Goal: Information Seeking & Learning: Learn about a topic

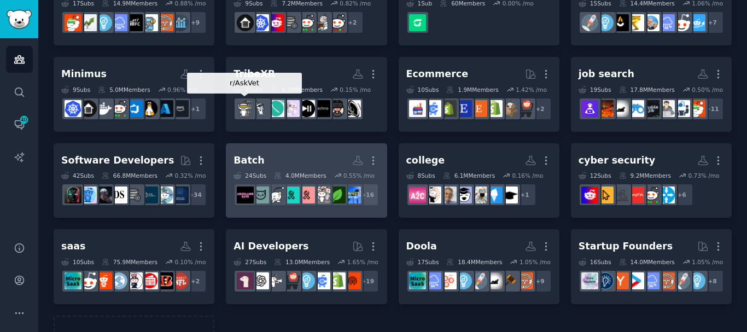
scroll to position [196, 0]
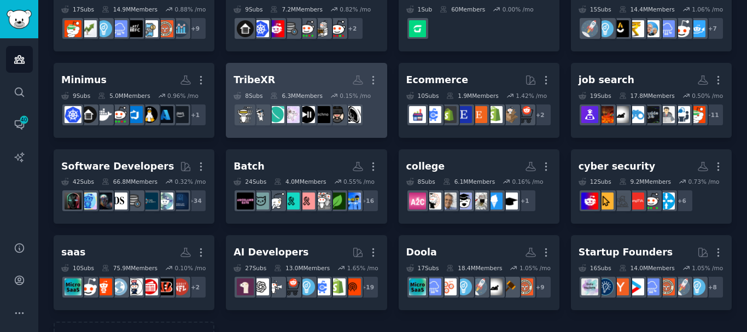
click at [259, 87] on div "TribeXR" at bounding box center [255, 80] width 42 height 14
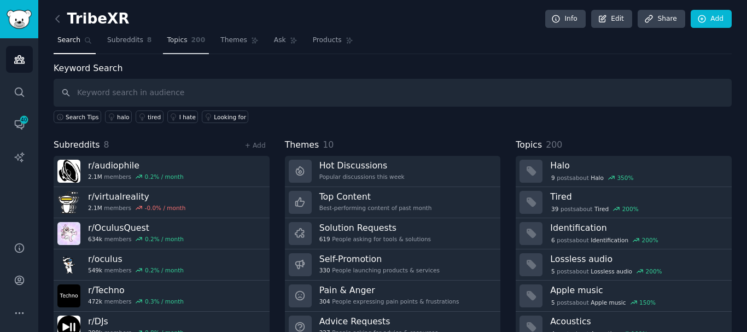
click at [170, 42] on span "Topics" at bounding box center [177, 41] width 20 height 10
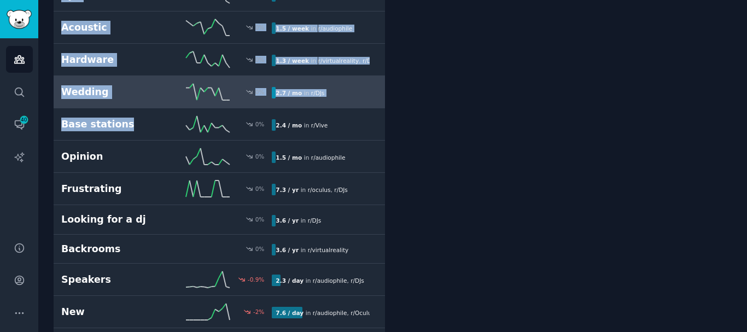
scroll to position [1806, 0]
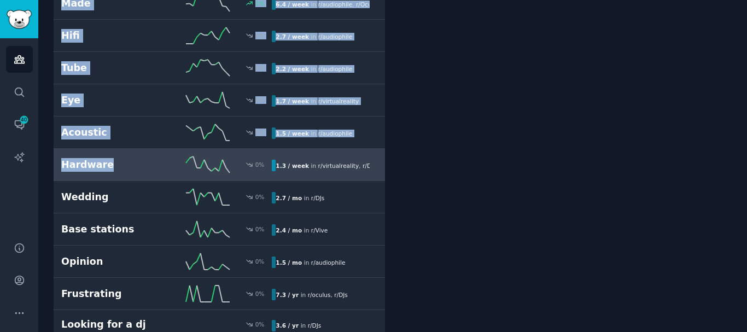
drag, startPoint x: 57, startPoint y: 113, endPoint x: 141, endPoint y: 177, distance: 105.5
copy div "Halo 350 % 1.3 / week in r/ virtualreality Tired 200 % 10.9 / yr in r/ OculusQu…"
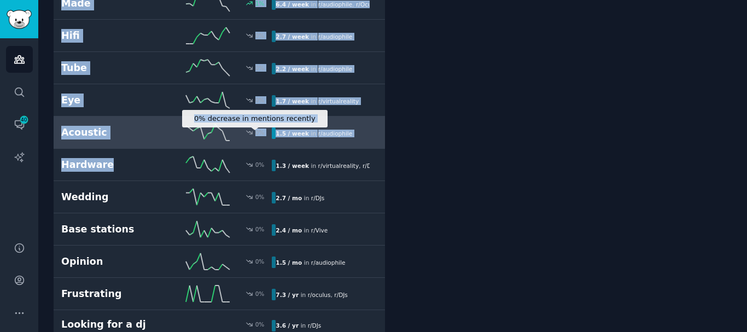
copy div "Halo 350 % 1.3 / week in r/ virtualreality Tired 200 % 10.9 / yr in r/ OculusQu…"
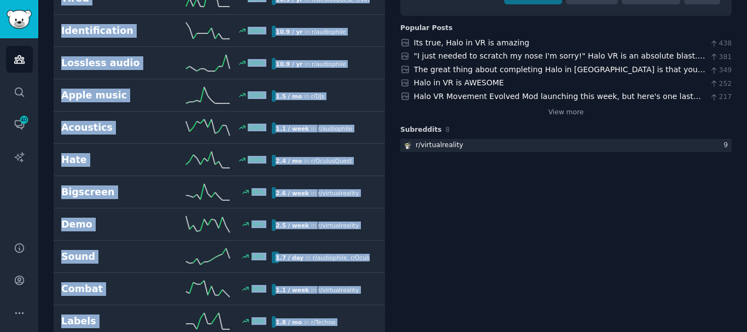
scroll to position [0, 0]
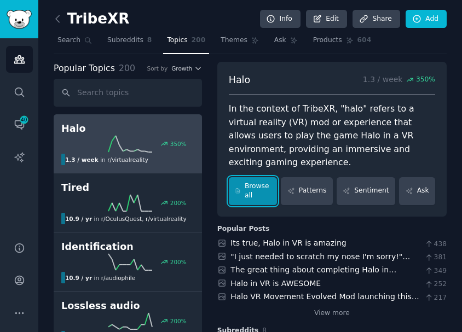
click at [265, 177] on link "Browse all" at bounding box center [253, 191] width 49 height 28
